Goal: Task Accomplishment & Management: Manage account settings

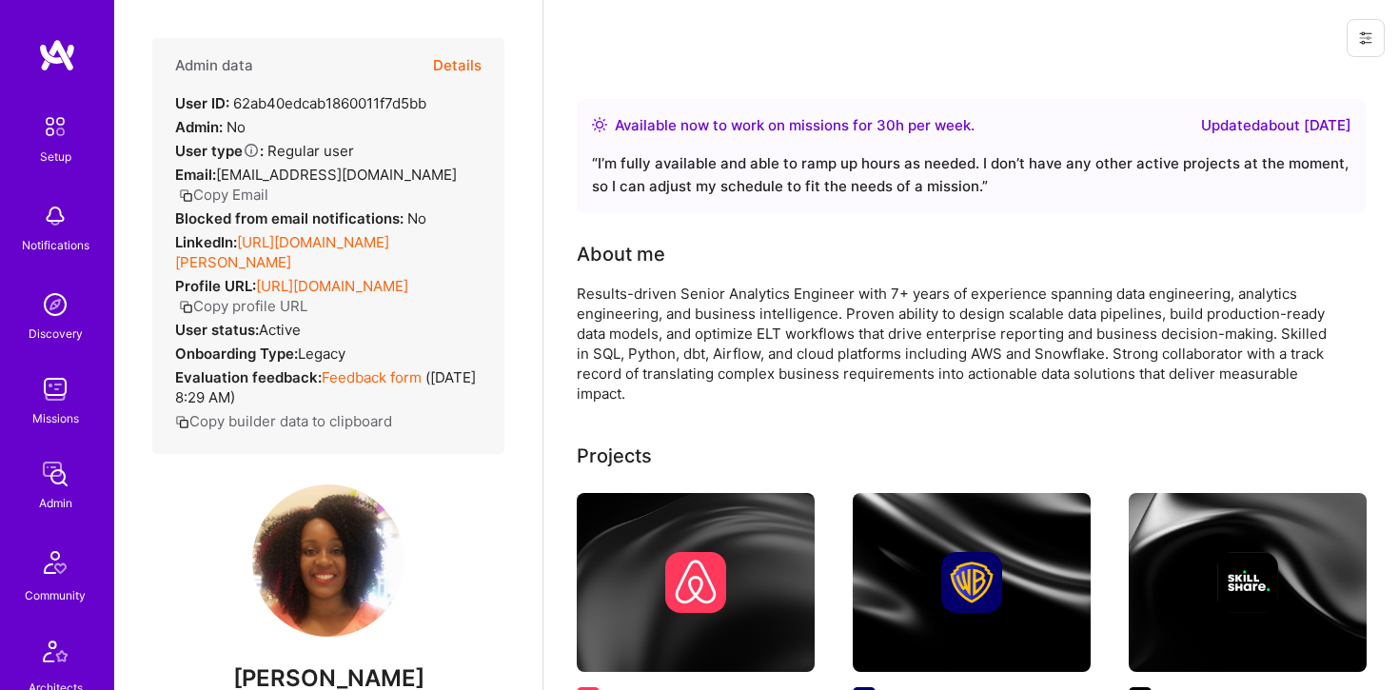
click at [57, 396] on img at bounding box center [55, 389] width 38 height 38
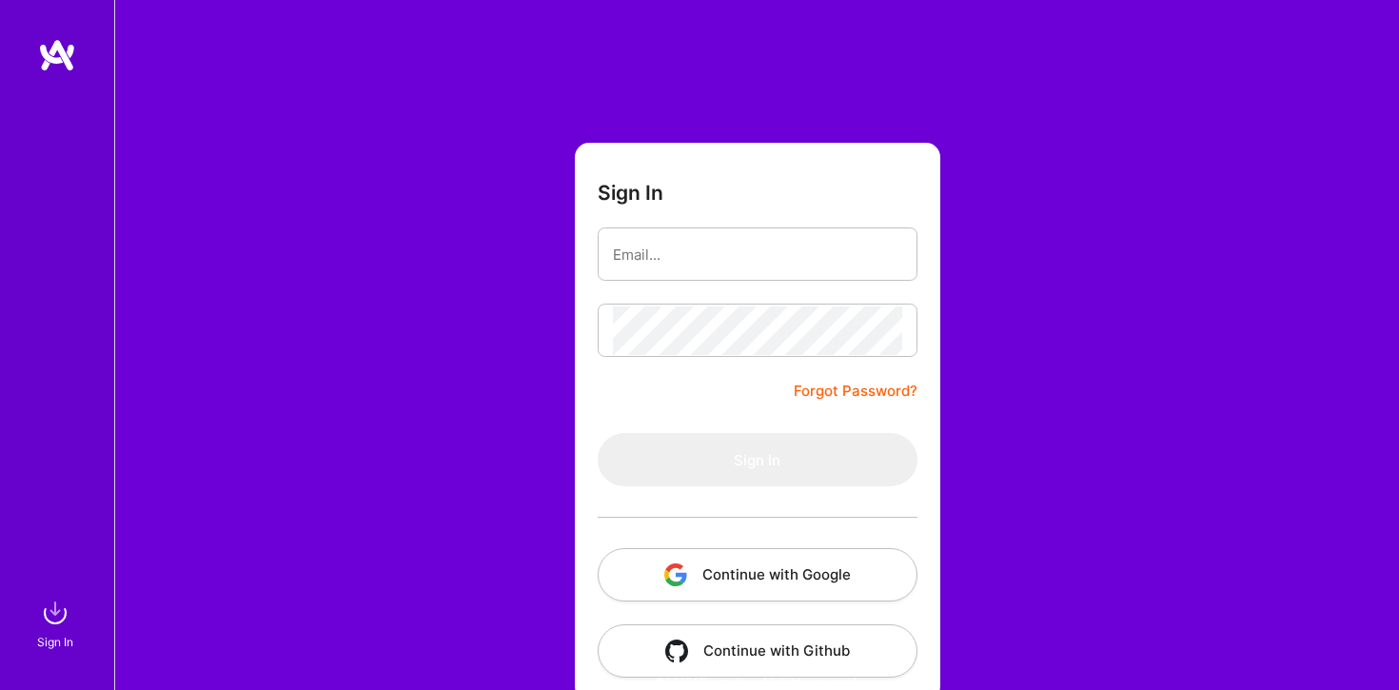
click at [743, 565] on button "Continue with Google" at bounding box center [758, 574] width 320 height 53
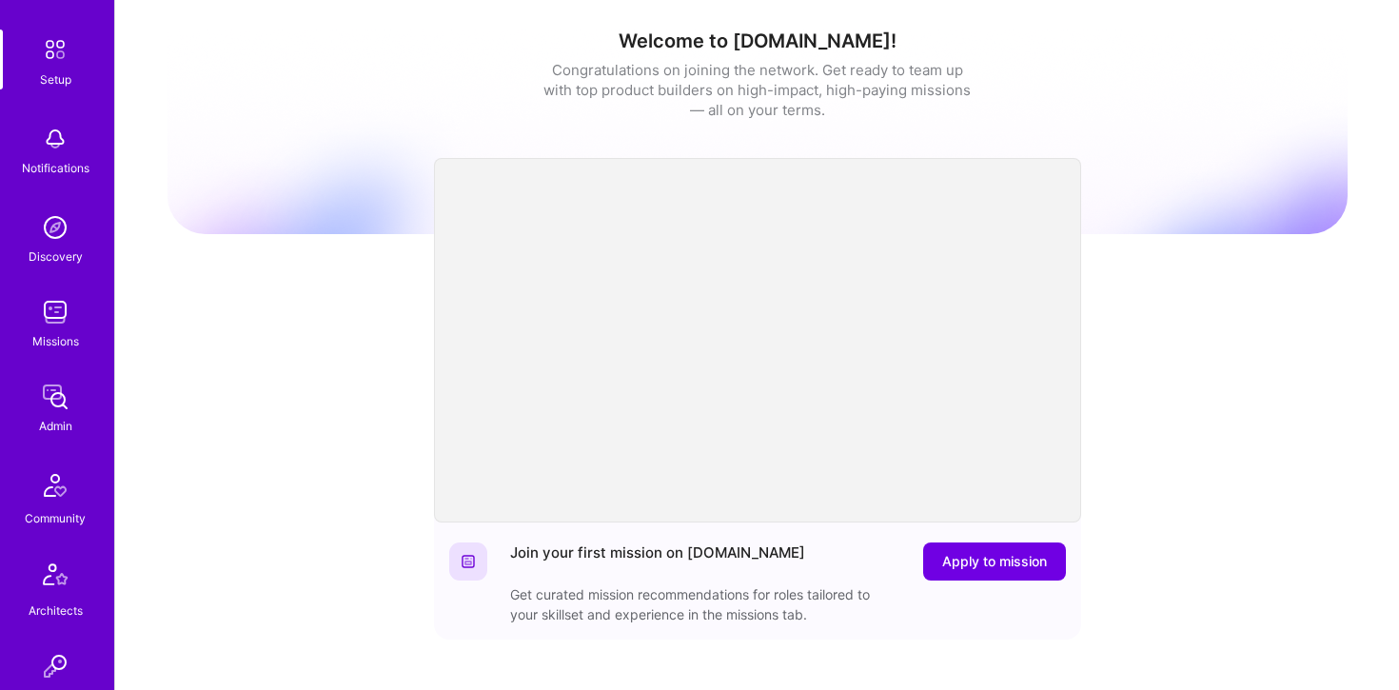
scroll to position [83, 0]
click at [54, 413] on div "Admin" at bounding box center [55, 420] width 33 height 20
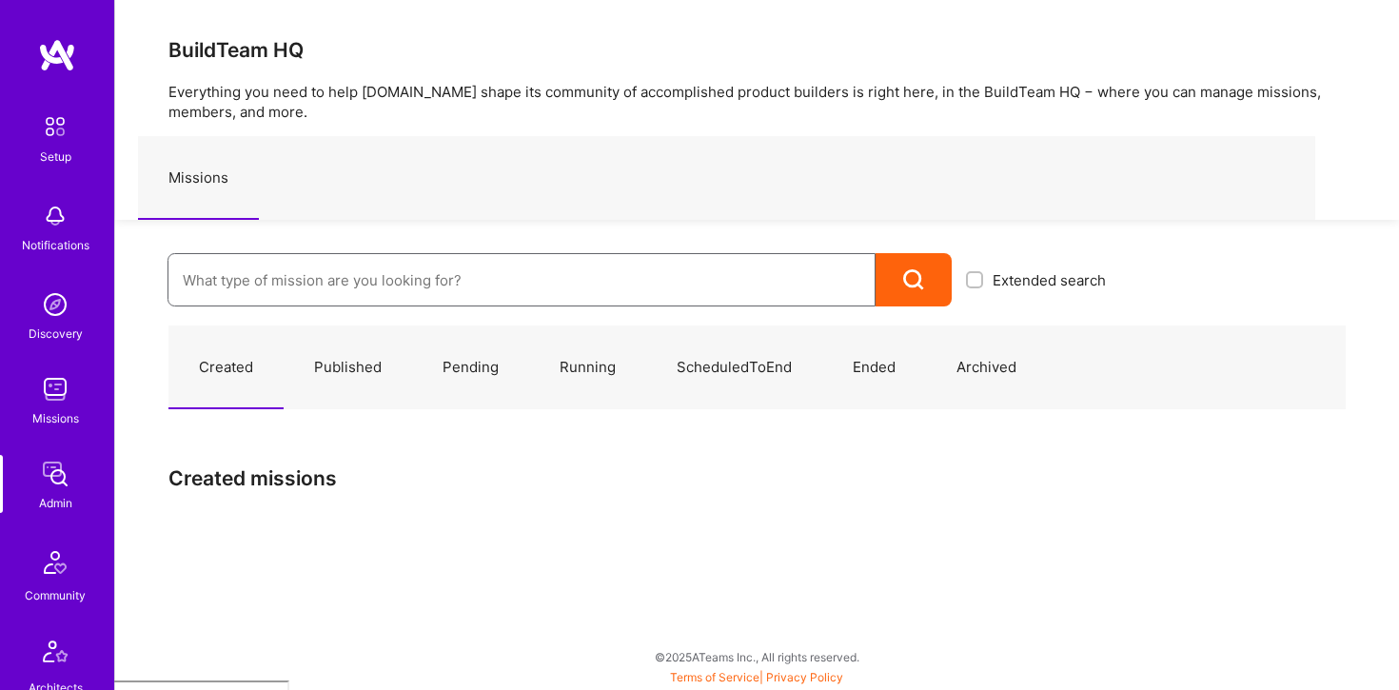
click at [352, 287] on input at bounding box center [522, 280] width 678 height 49
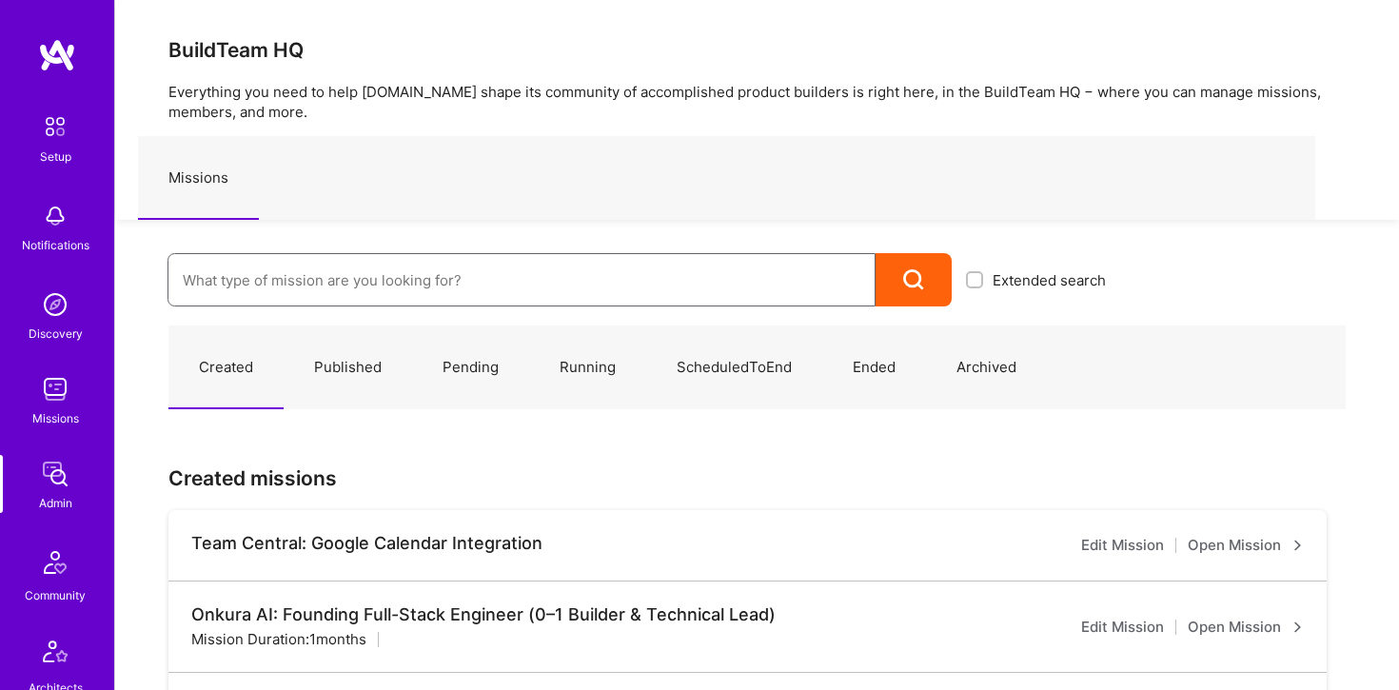
click at [487, 286] on input at bounding box center [522, 280] width 678 height 49
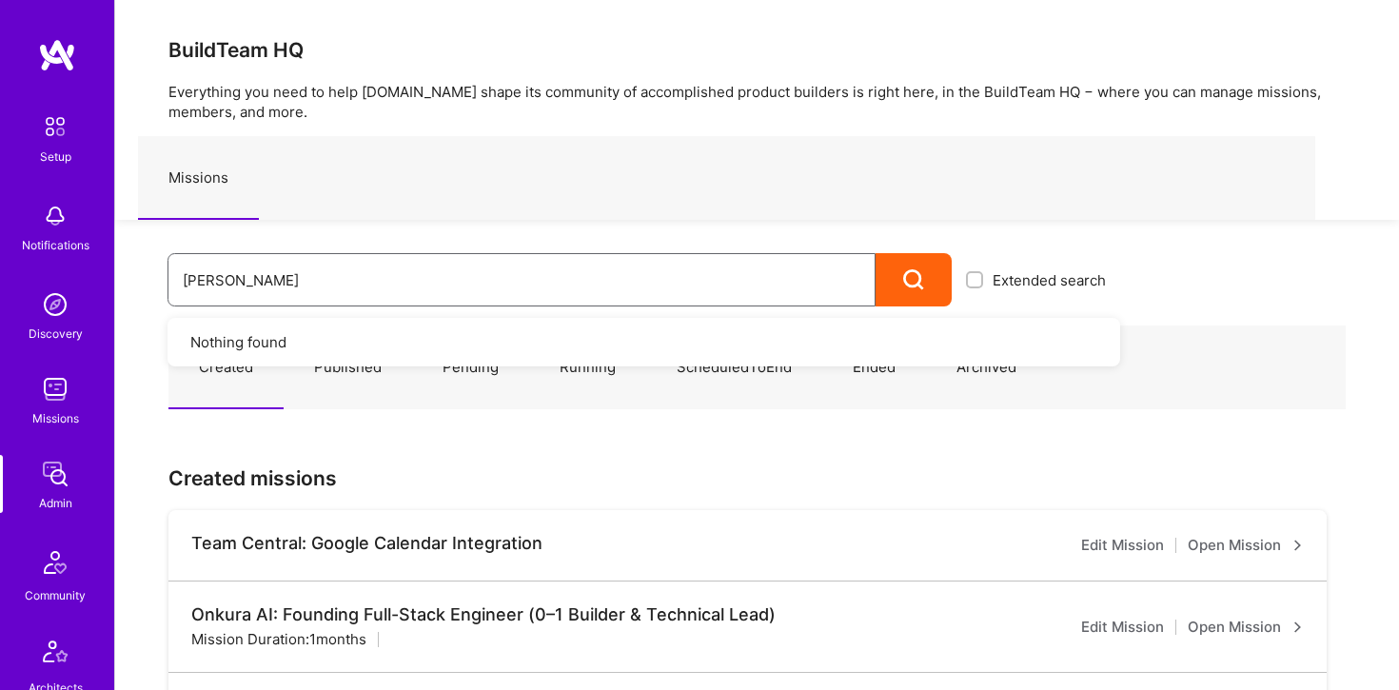
type input "syndio"
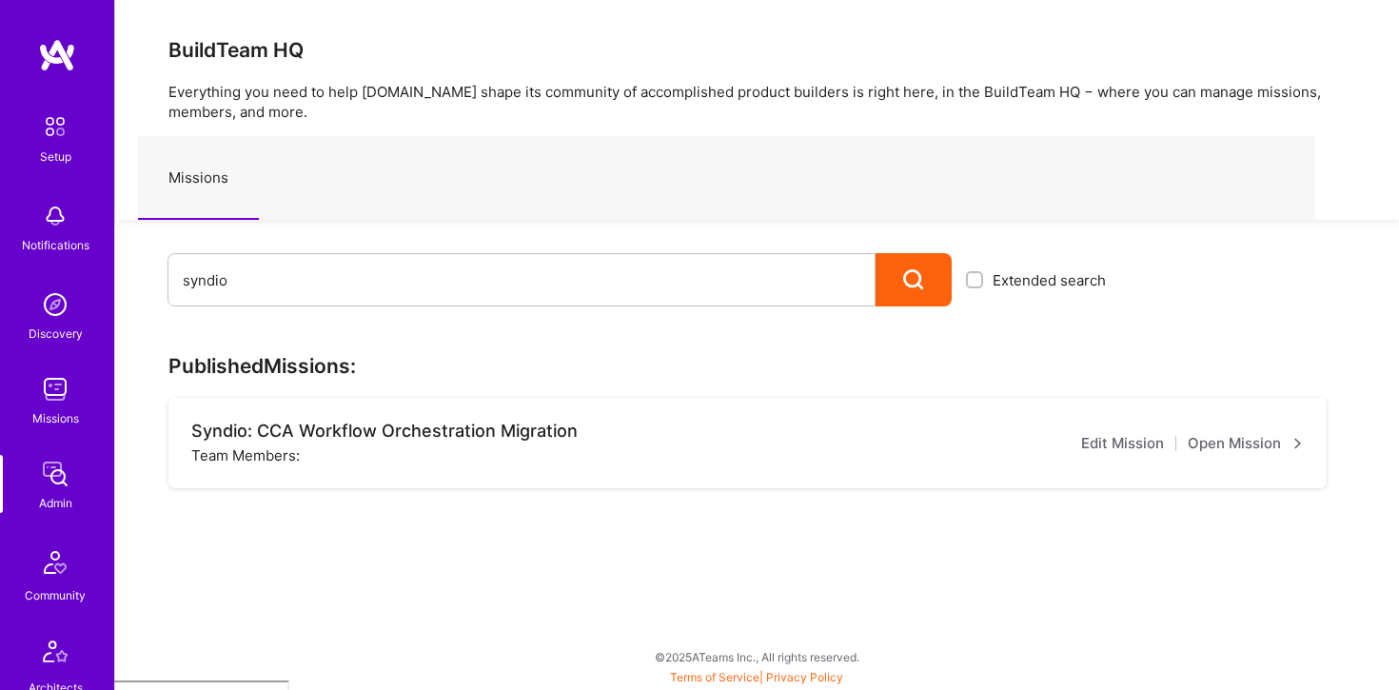
click at [488, 432] on div "Syndio: CCA Workflow Orchestration Migration" at bounding box center [384, 431] width 386 height 21
click at [1211, 436] on link "Open Mission" at bounding box center [1246, 443] width 116 height 23
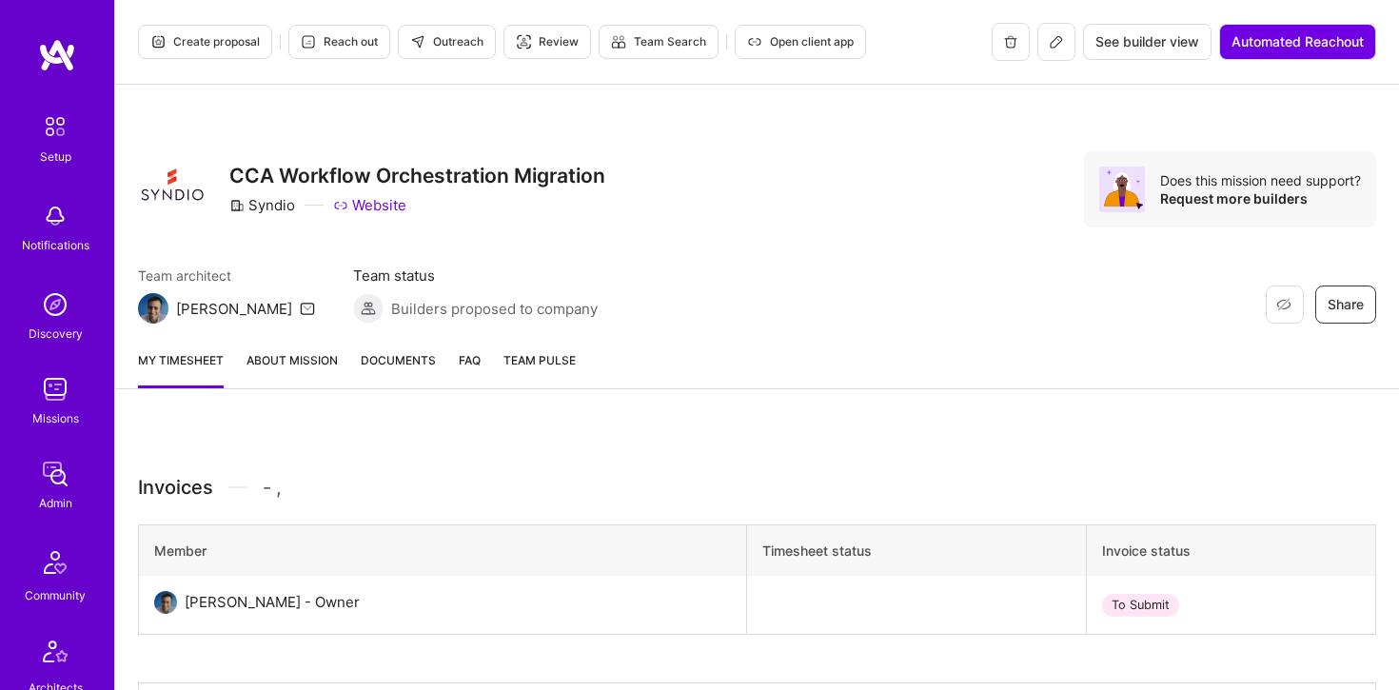
click at [1049, 37] on icon at bounding box center [1056, 41] width 15 height 15
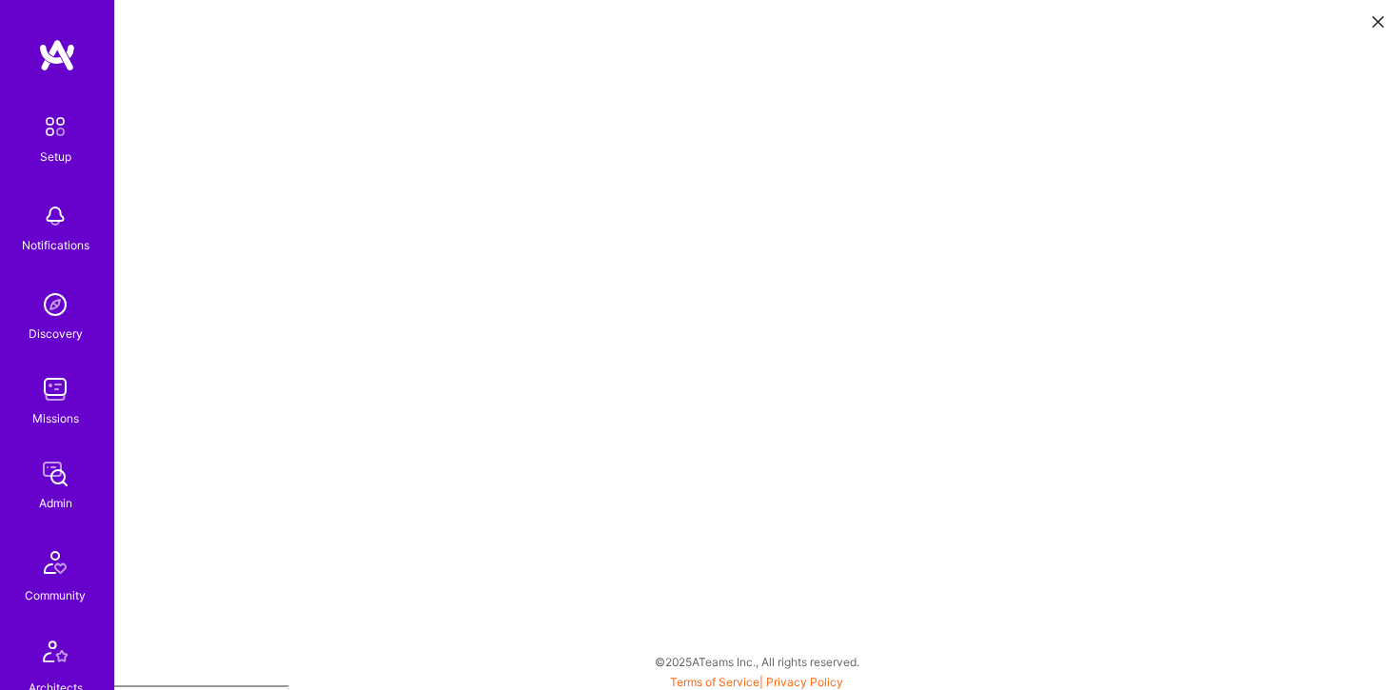
scroll to position [5, 0]
click at [52, 383] on img at bounding box center [55, 389] width 38 height 38
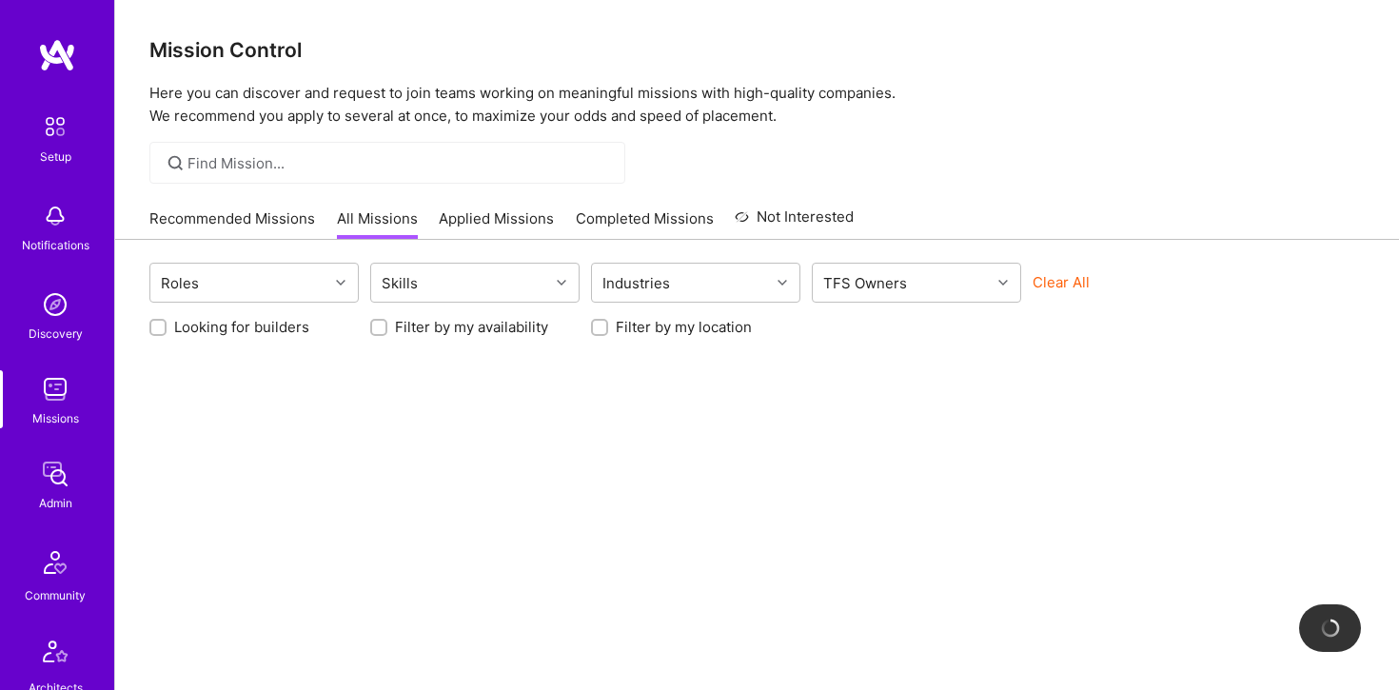
click at [300, 134] on div "Mission Control Here you can discover and request to join teams working on mean…" at bounding box center [757, 396] width 1284 height 792
click at [59, 468] on img at bounding box center [55, 474] width 38 height 38
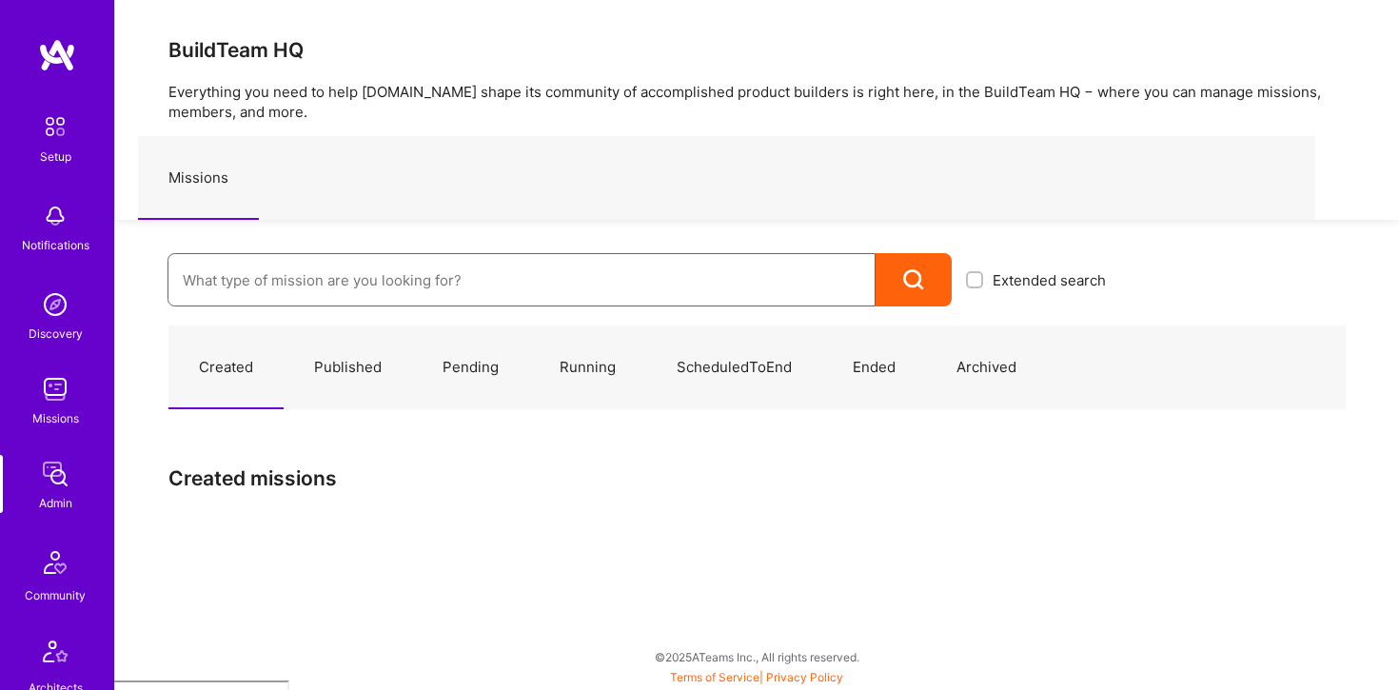
click at [288, 285] on input at bounding box center [522, 280] width 678 height 49
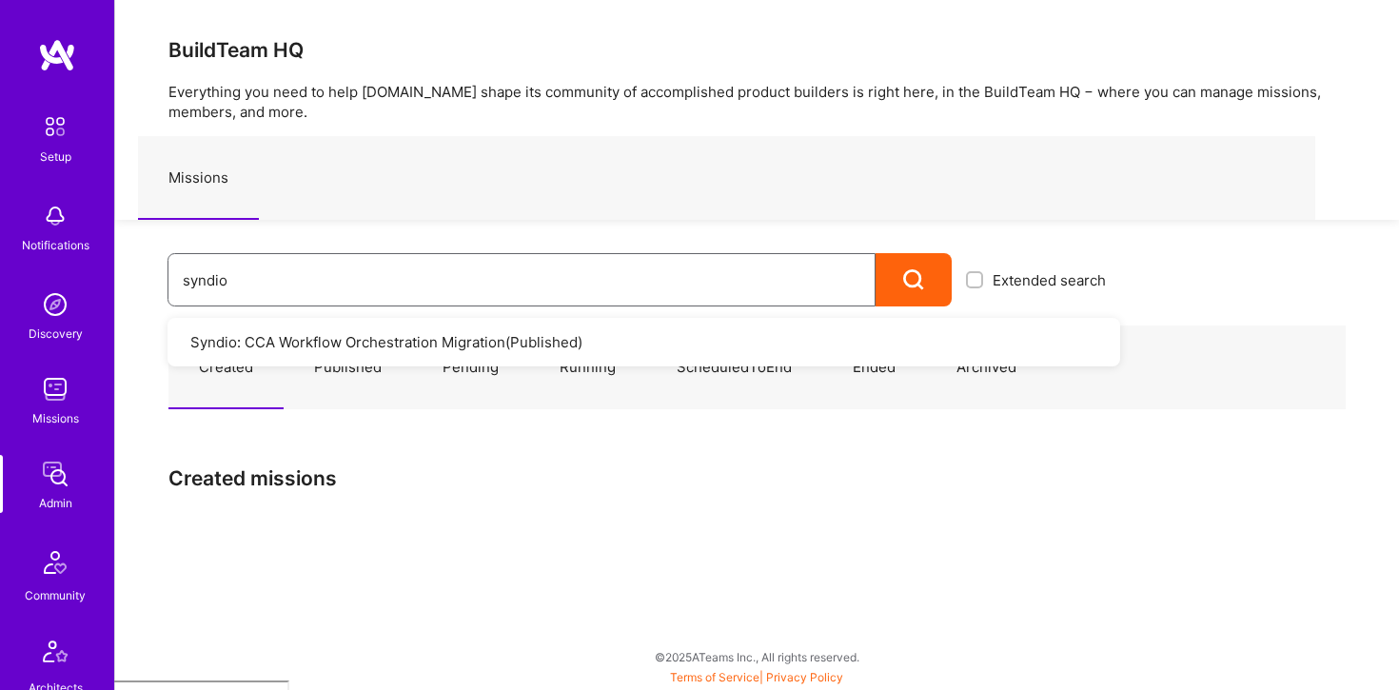
type input "syndio"
click at [440, 235] on div "syndio Extended search Syndio: CCA Workflow Orchestration Migration ( Published…" at bounding box center [617, 263] width 1005 height 87
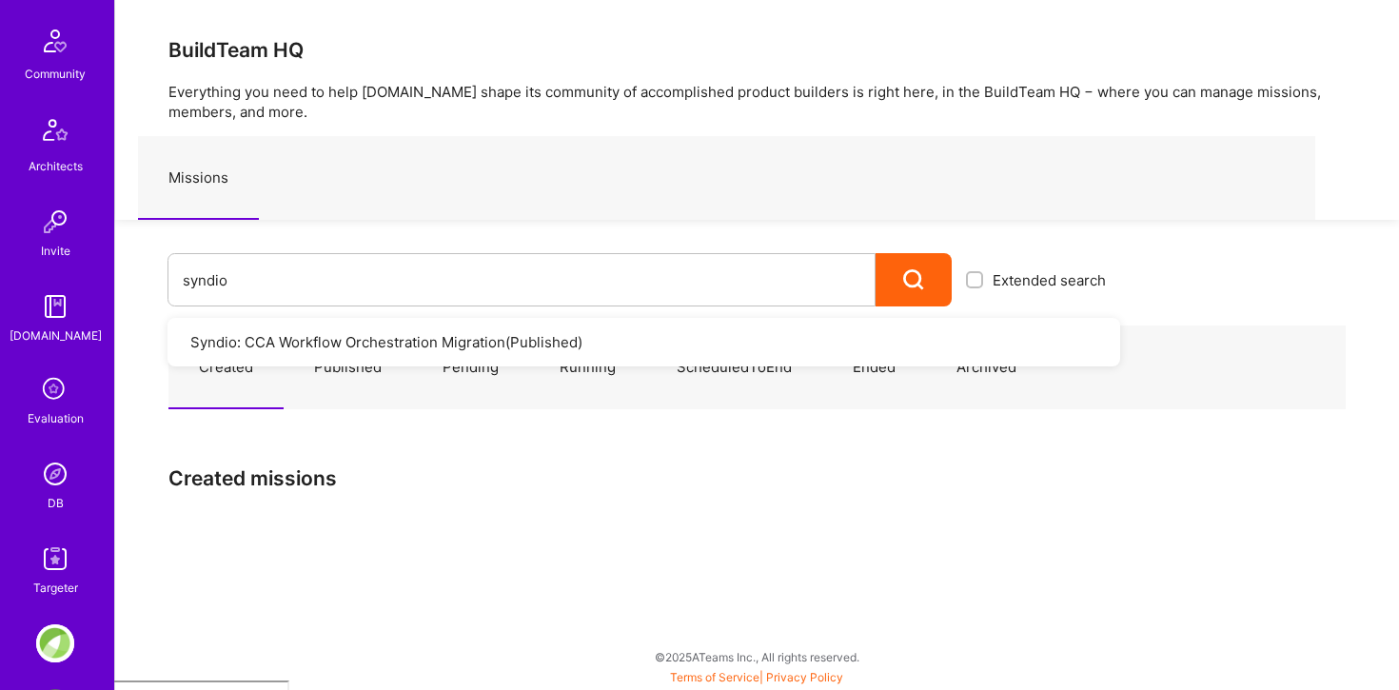
scroll to position [596, 0]
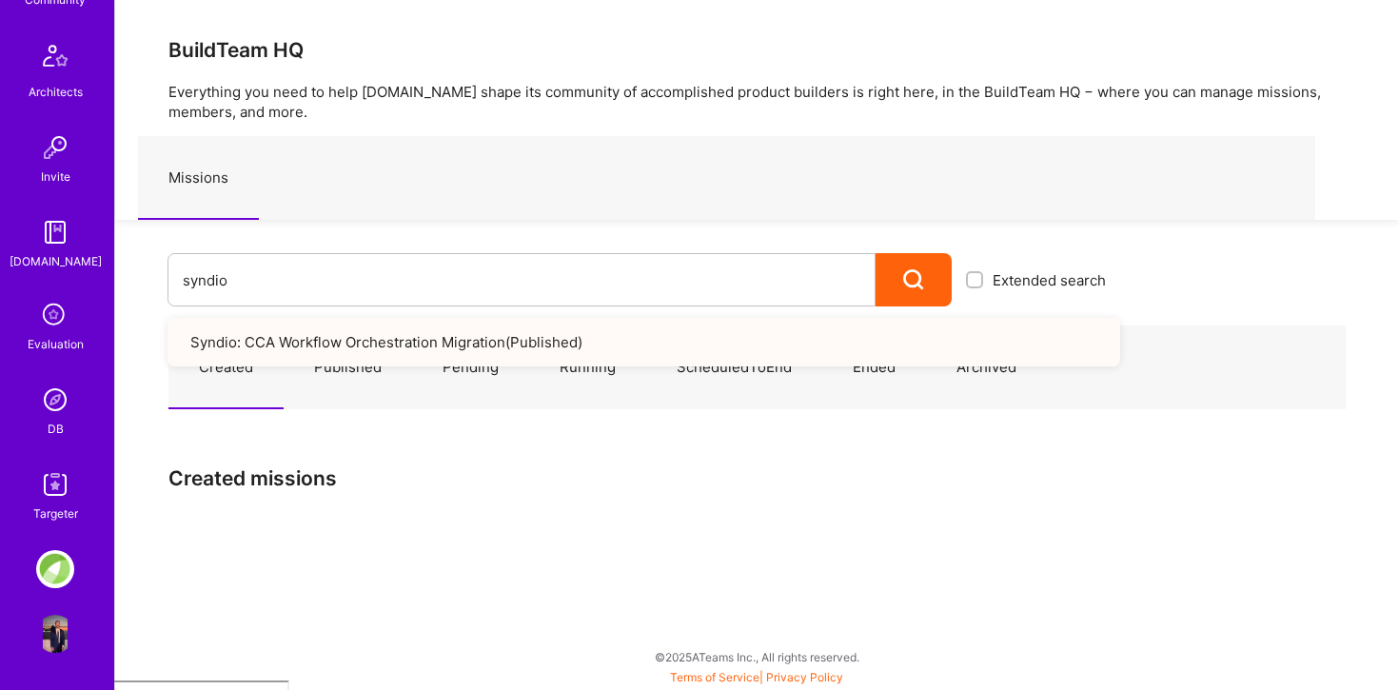
click at [340, 398] on link "Published" at bounding box center [348, 367] width 129 height 83
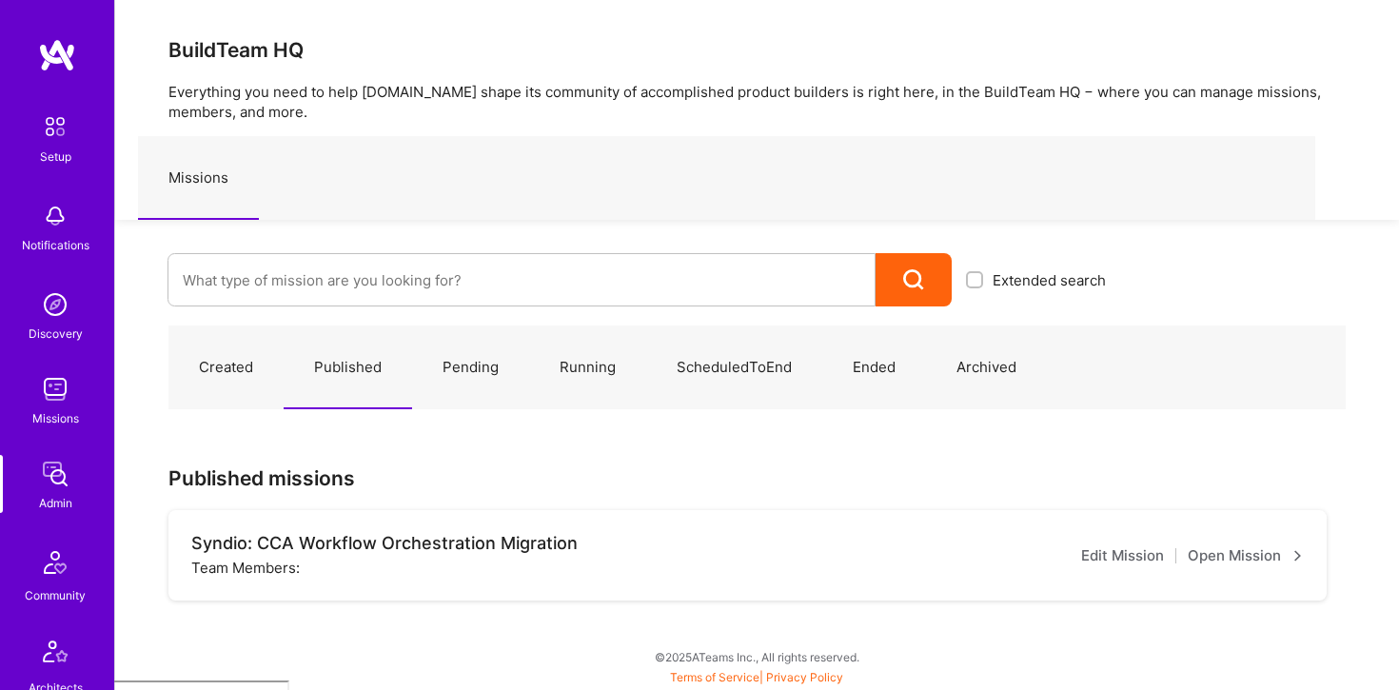
click at [571, 375] on link "Running" at bounding box center [587, 367] width 117 height 83
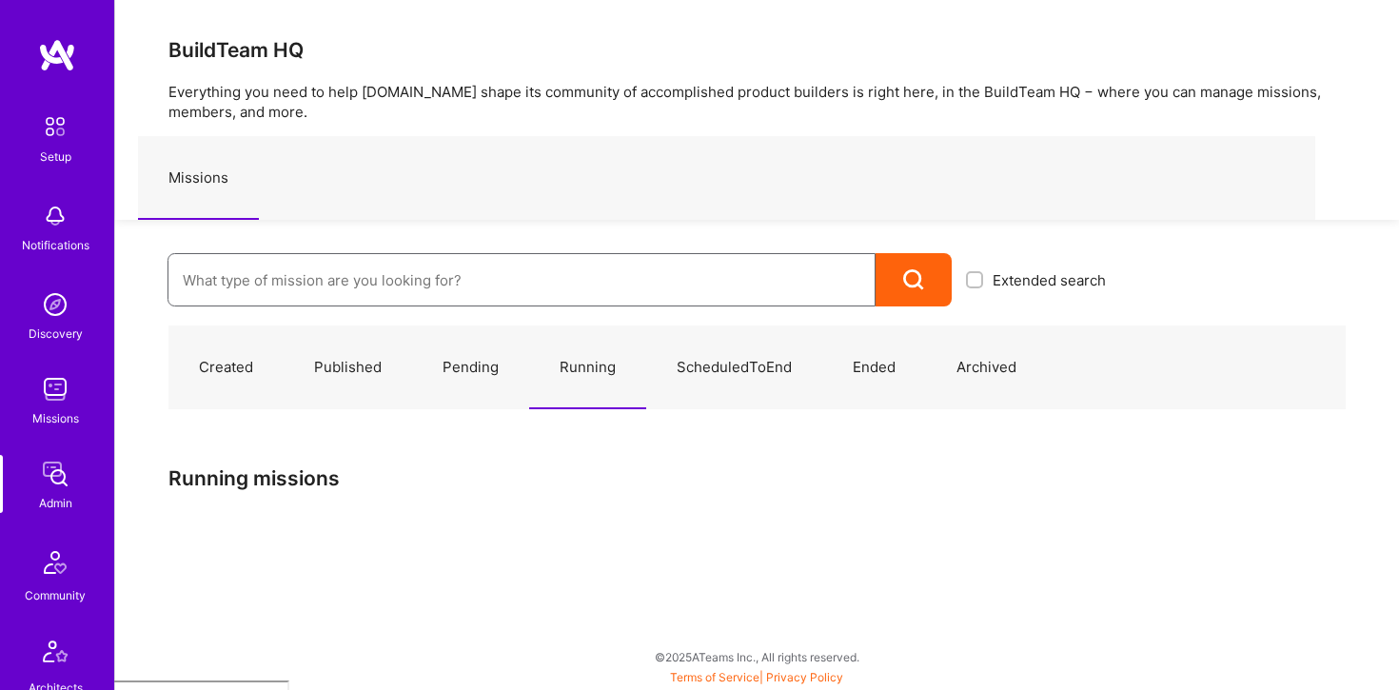
click at [457, 288] on input at bounding box center [522, 280] width 678 height 49
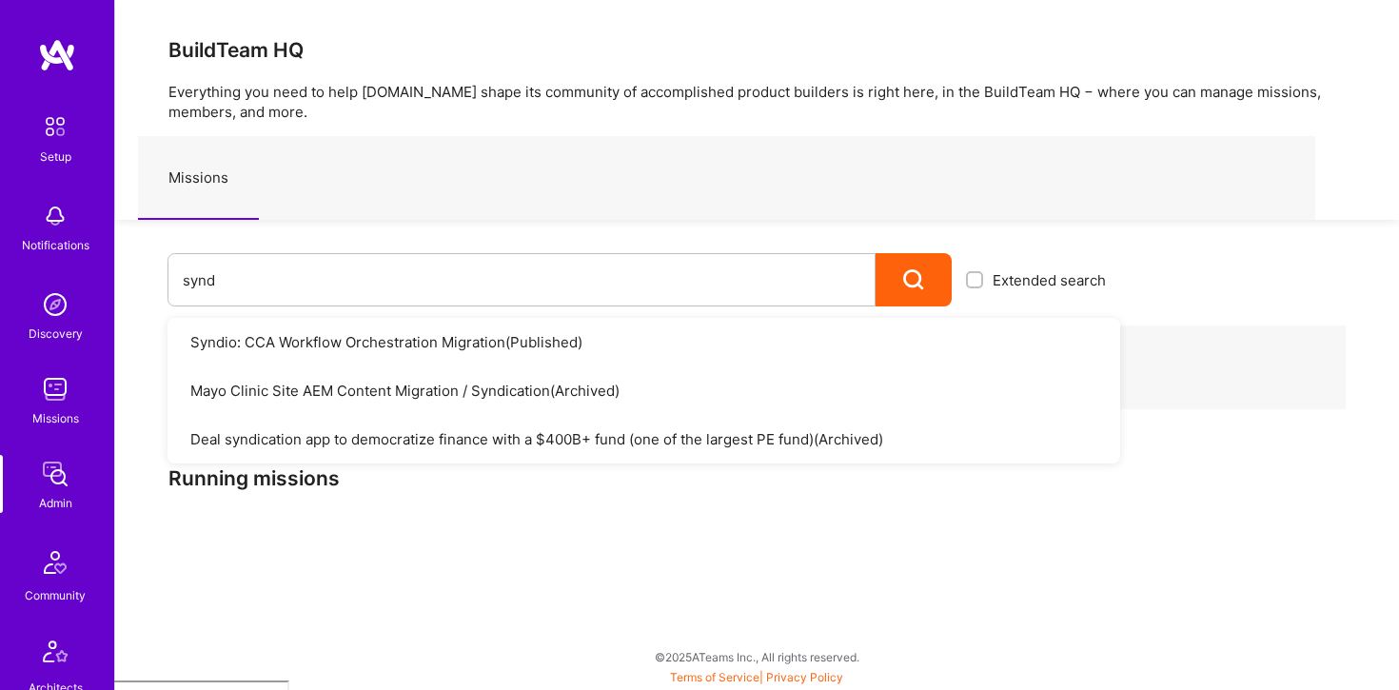
click at [610, 207] on div "Missions" at bounding box center [726, 178] width 1177 height 84
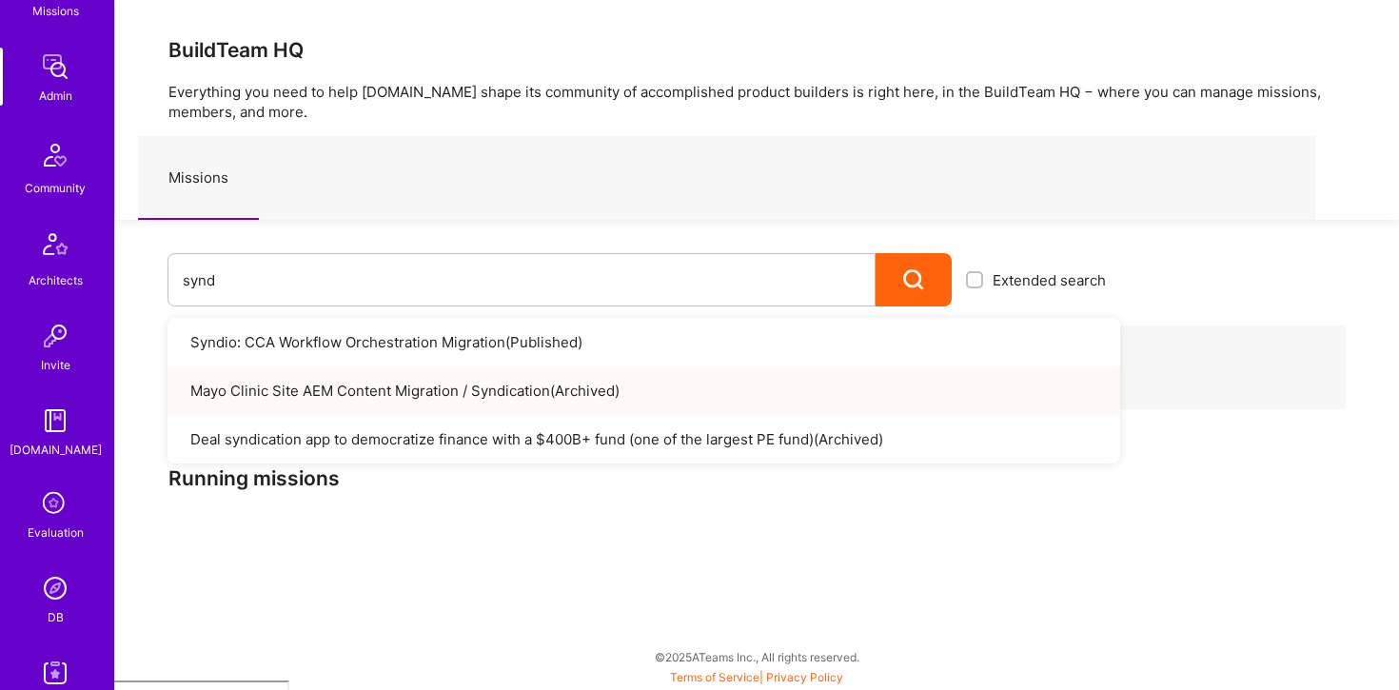
scroll to position [596, 0]
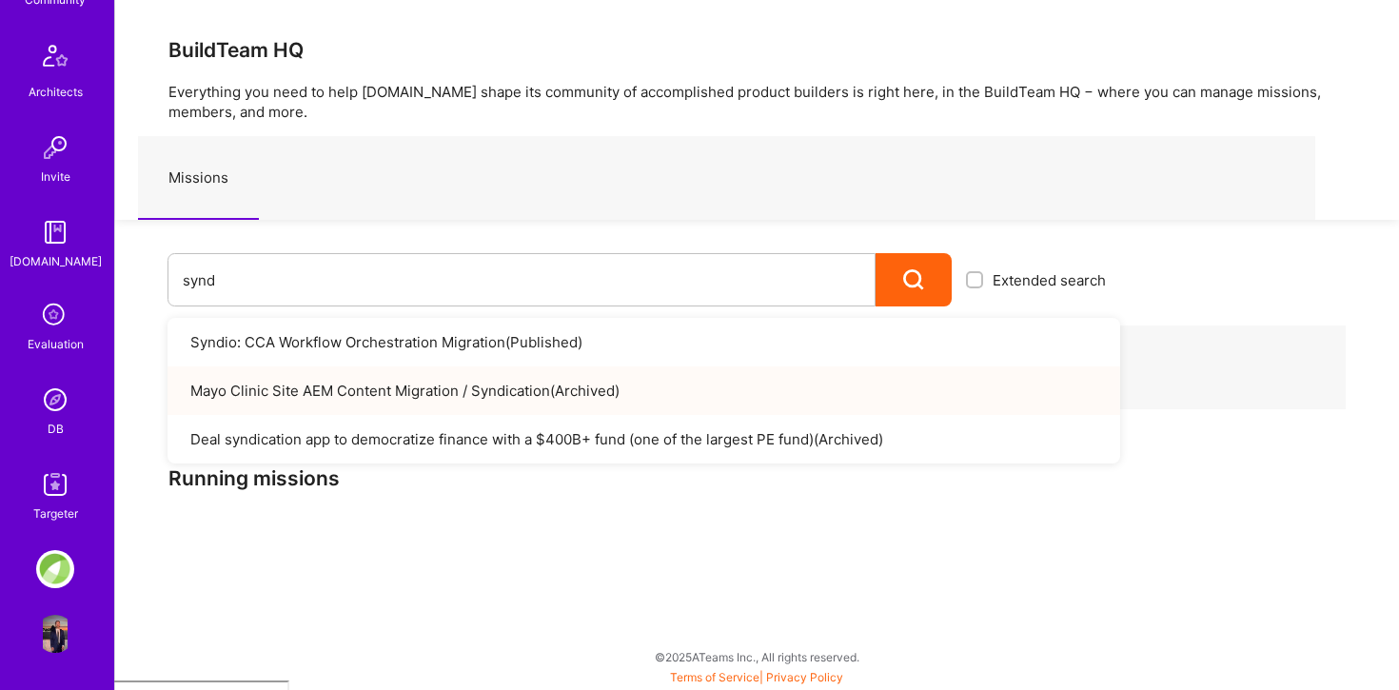
click at [231, 568] on div "BuildTeam HQ Everything you need to help [DOMAIN_NAME] shape its community of a…" at bounding box center [756, 345] width 1285 height 690
click at [253, 253] on div "synd" at bounding box center [522, 279] width 708 height 53
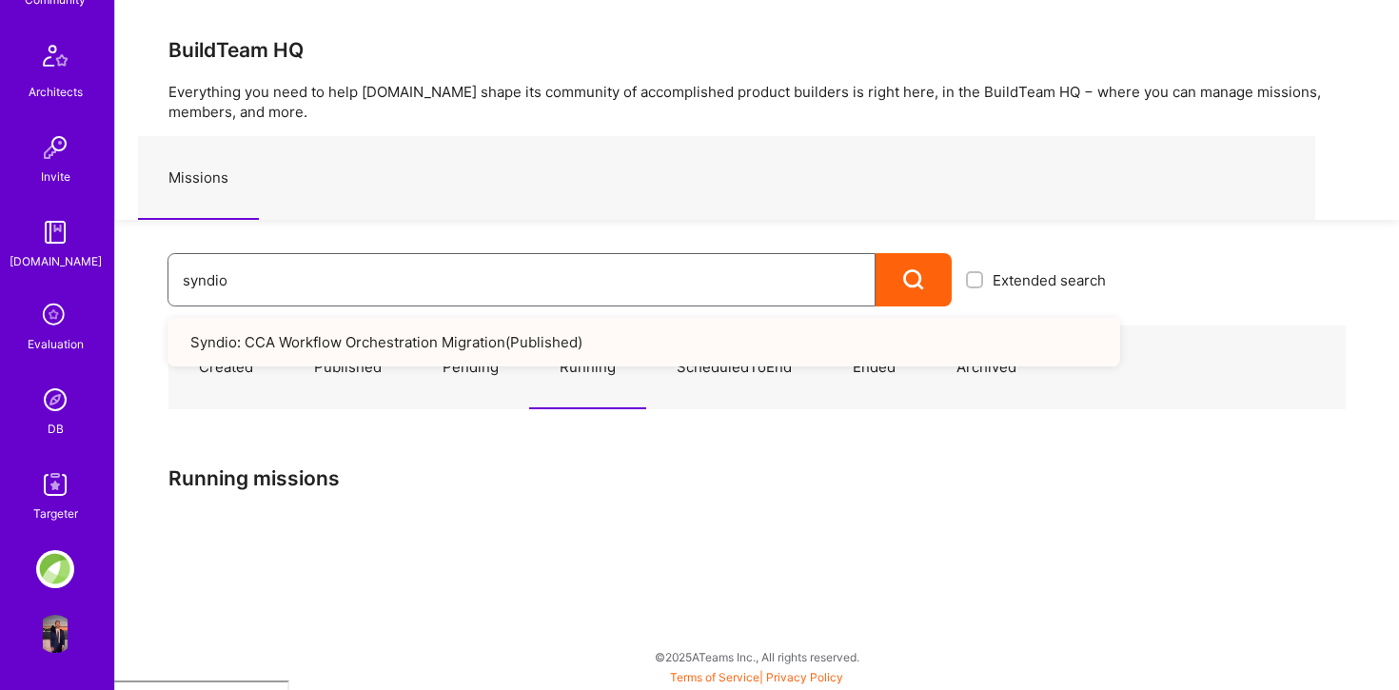
type input "syndio"
click at [397, 508] on div "Created Published Pending Running ScheduledToEnd Ended Archived Running missions" at bounding box center [757, 428] width 1284 height 242
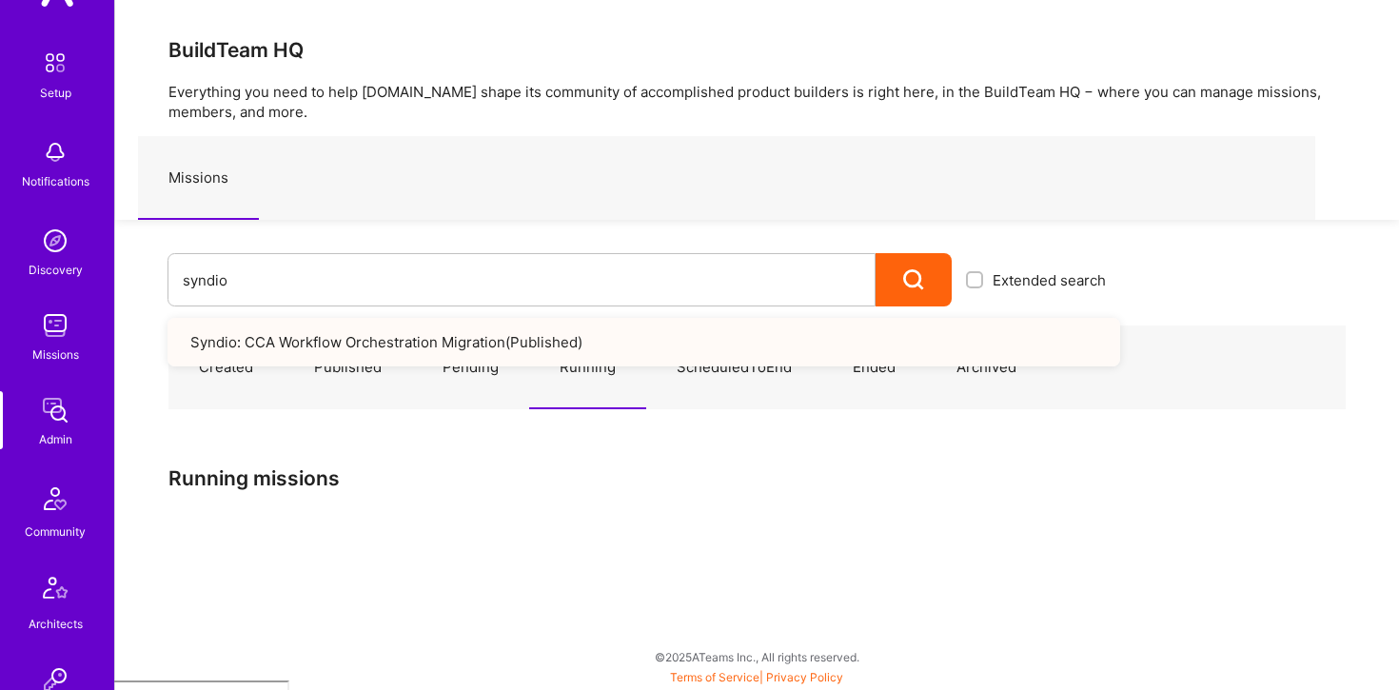
scroll to position [0, 0]
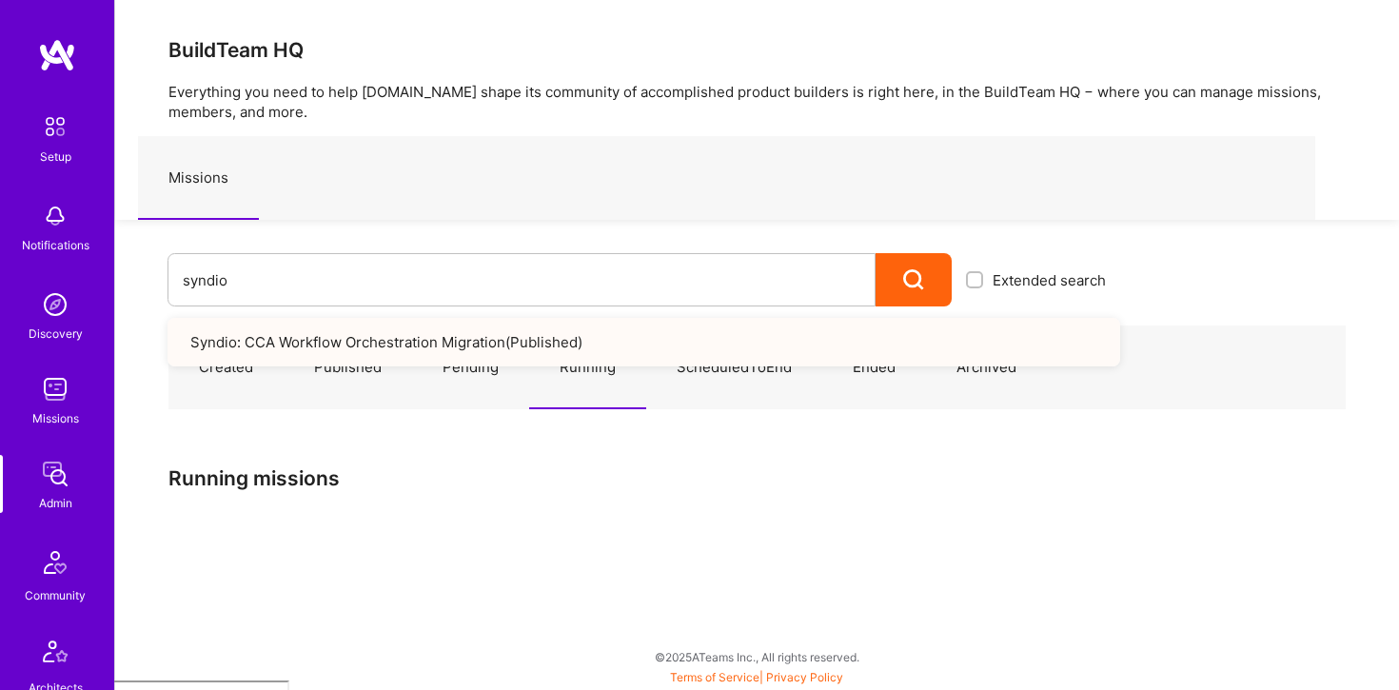
click at [55, 331] on div "Discovery" at bounding box center [56, 334] width 54 height 20
